Goal: Navigation & Orientation: Find specific page/section

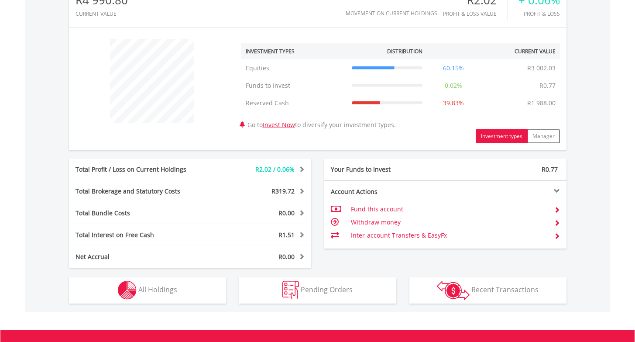
scroll to position [332, 0]
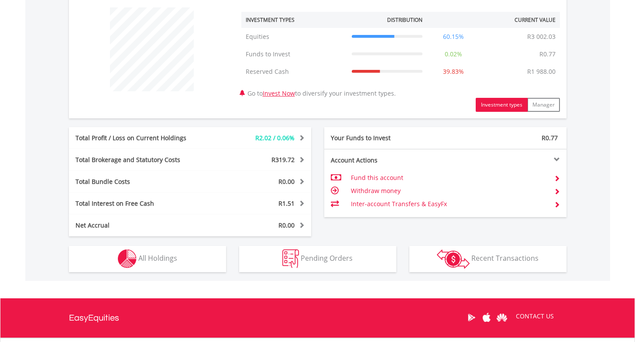
click at [353, 257] on button "Pending Orders Pending Orders" at bounding box center [317, 259] width 157 height 26
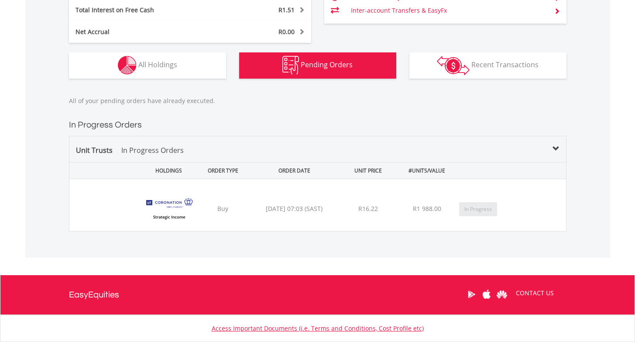
scroll to position [458, 0]
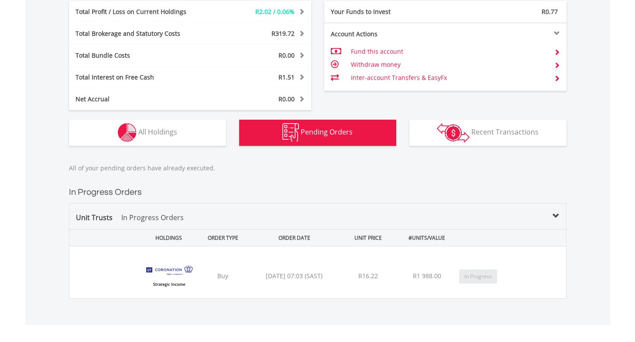
click at [192, 140] on button "Holdings All Holdings" at bounding box center [147, 133] width 157 height 26
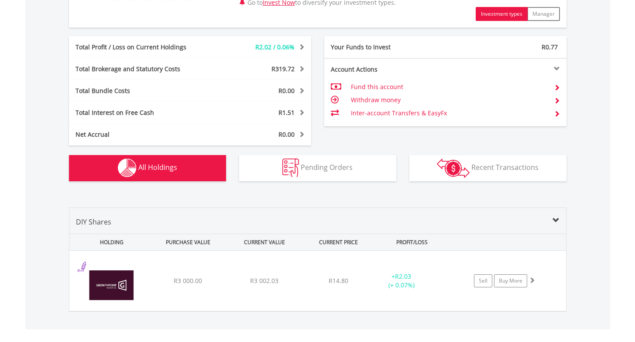
scroll to position [482, 0]
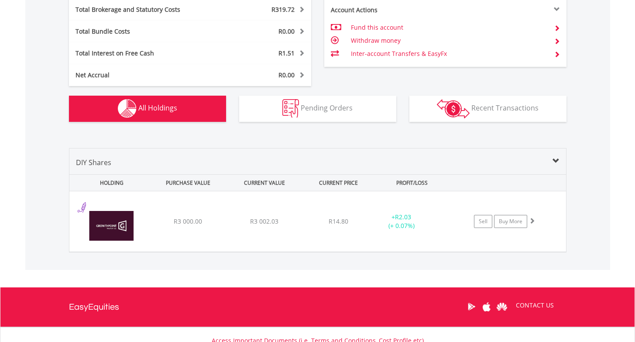
click at [183, 181] on div "PURCHASE VALUE" at bounding box center [188, 183] width 75 height 16
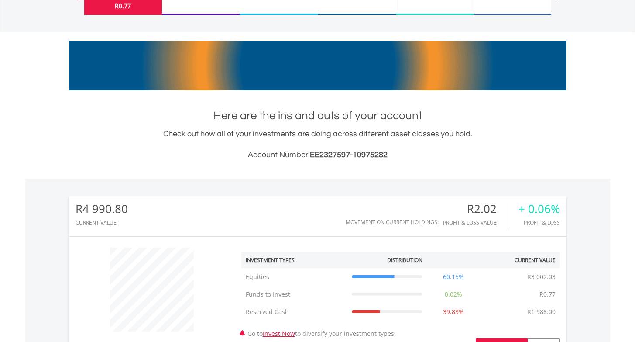
scroll to position [0, 0]
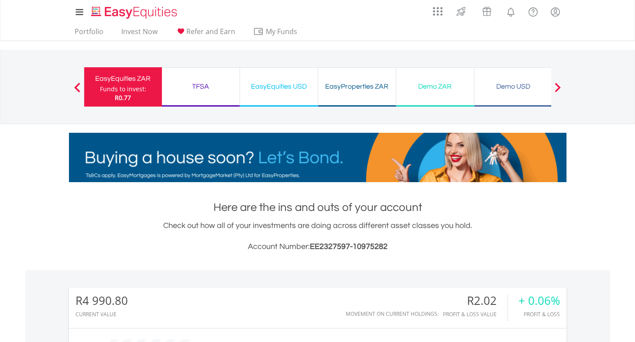
click at [195, 91] on div "TFSA" at bounding box center [200, 86] width 67 height 12
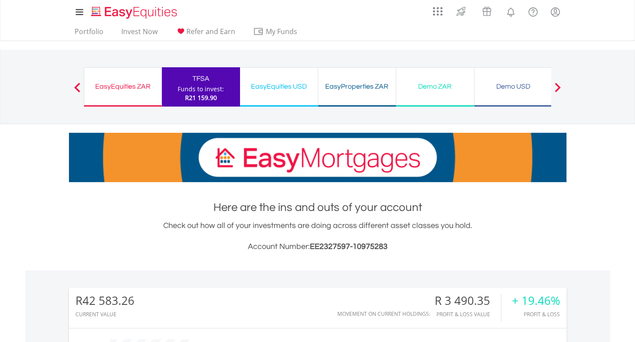
click at [279, 92] on div "EasyEquities USD Funds to invest: R21 159.90" at bounding box center [279, 86] width 78 height 39
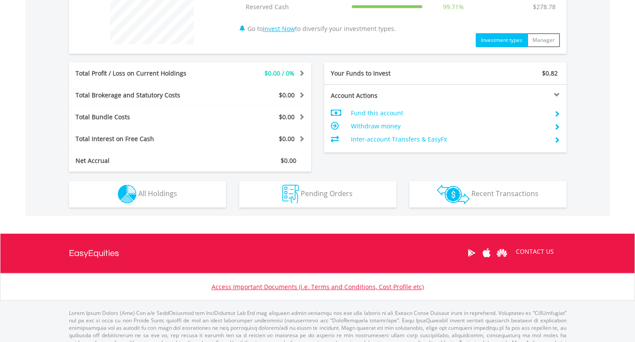
scroll to position [396, 0]
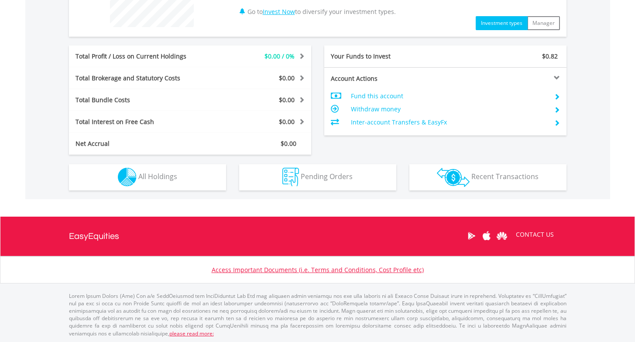
click at [310, 170] on button "Pending Orders Pending Orders" at bounding box center [317, 177] width 157 height 26
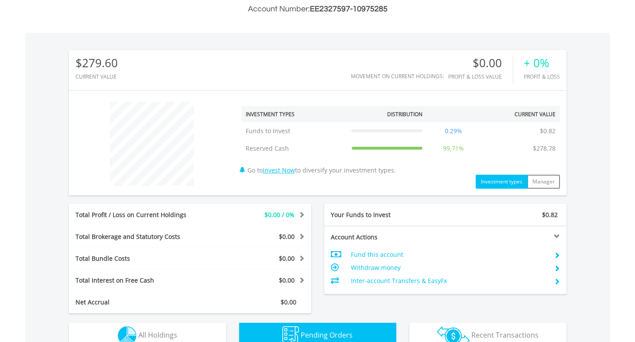
scroll to position [0, 0]
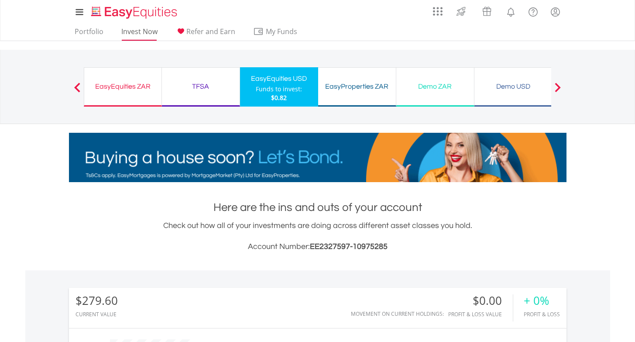
click at [132, 34] on link "Invest Now" at bounding box center [139, 34] width 43 height 14
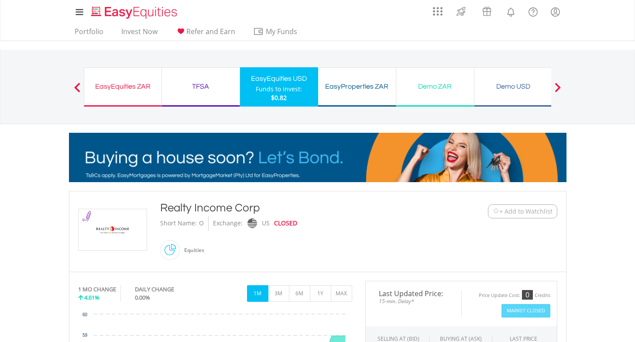
click at [340, 83] on div "EasyProperties ZAR" at bounding box center [356, 86] width 67 height 12
